Goal: Transaction & Acquisition: Purchase product/service

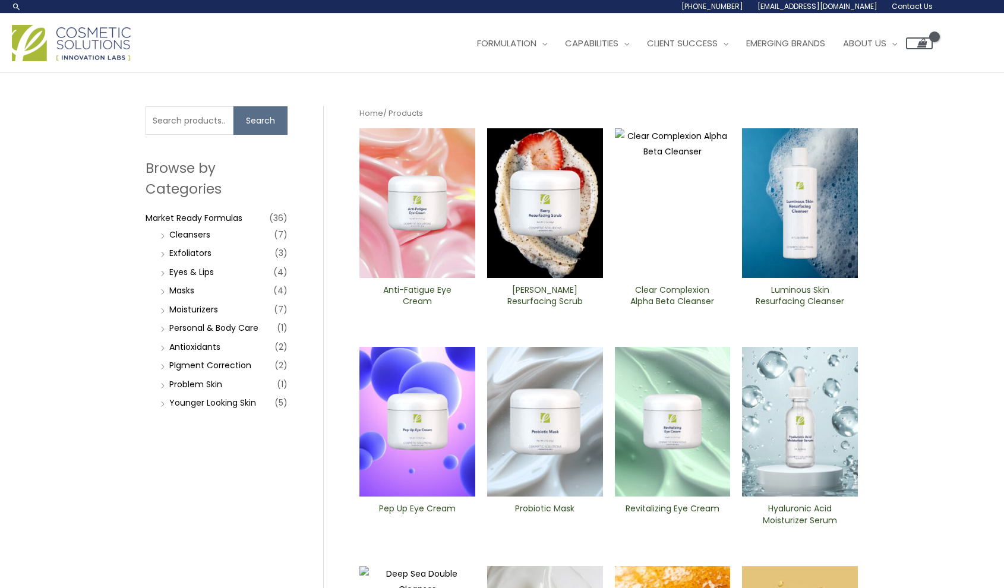
click at [428, 219] on img at bounding box center [417, 203] width 116 height 150
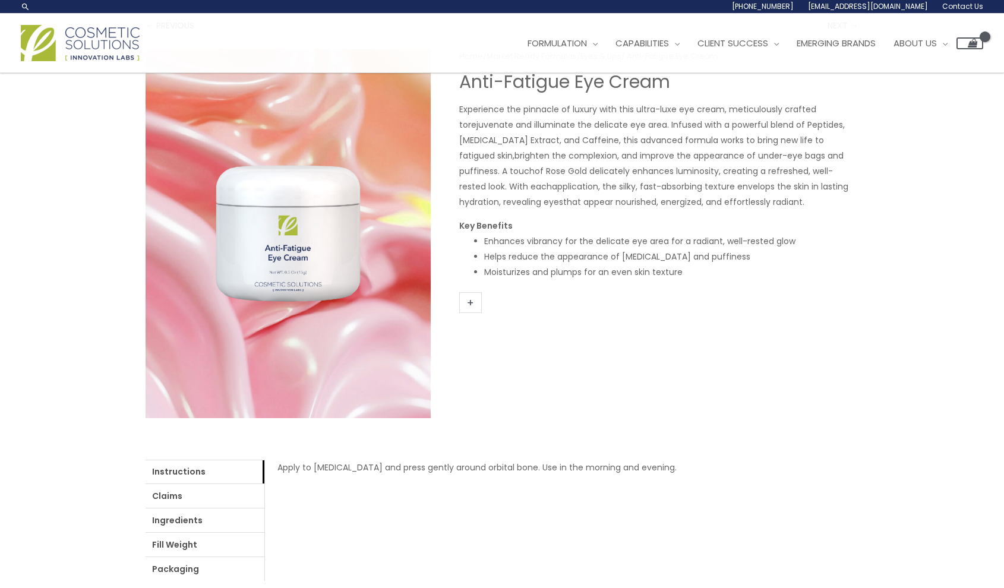
scroll to position [48, 0]
